Goal: Book appointment/travel/reservation

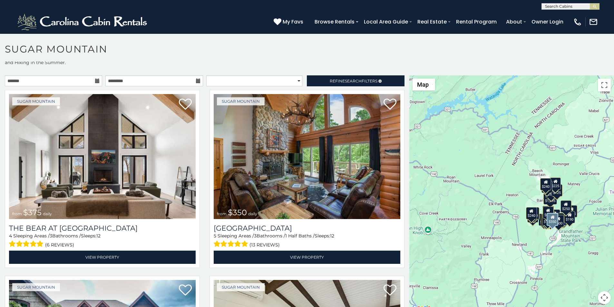
scroll to position [27, 0]
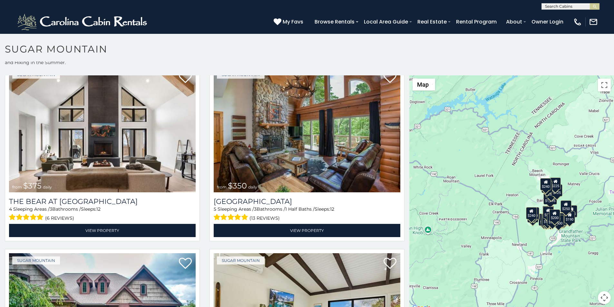
click at [248, 305] on p at bounding box center [307, 196] width 614 height 243
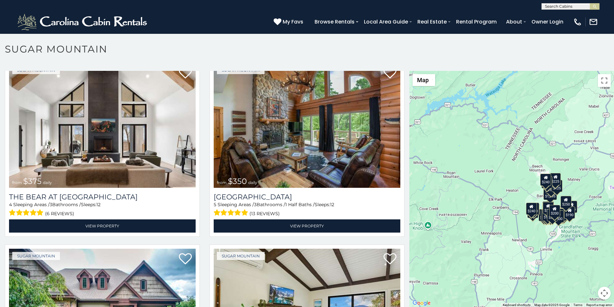
scroll to position [3, 0]
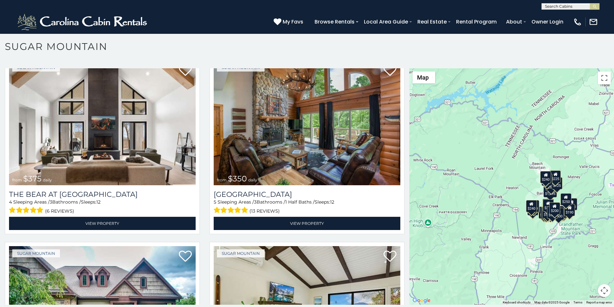
click at [223, 42] on h1 "Sugar Mountain" at bounding box center [307, 50] width 614 height 18
click at [213, 36] on section "**********" at bounding box center [307, 169] width 614 height 277
click at [595, 5] on img "submit" at bounding box center [594, 6] width 5 height 5
